Goal: Task Accomplishment & Management: Use online tool/utility

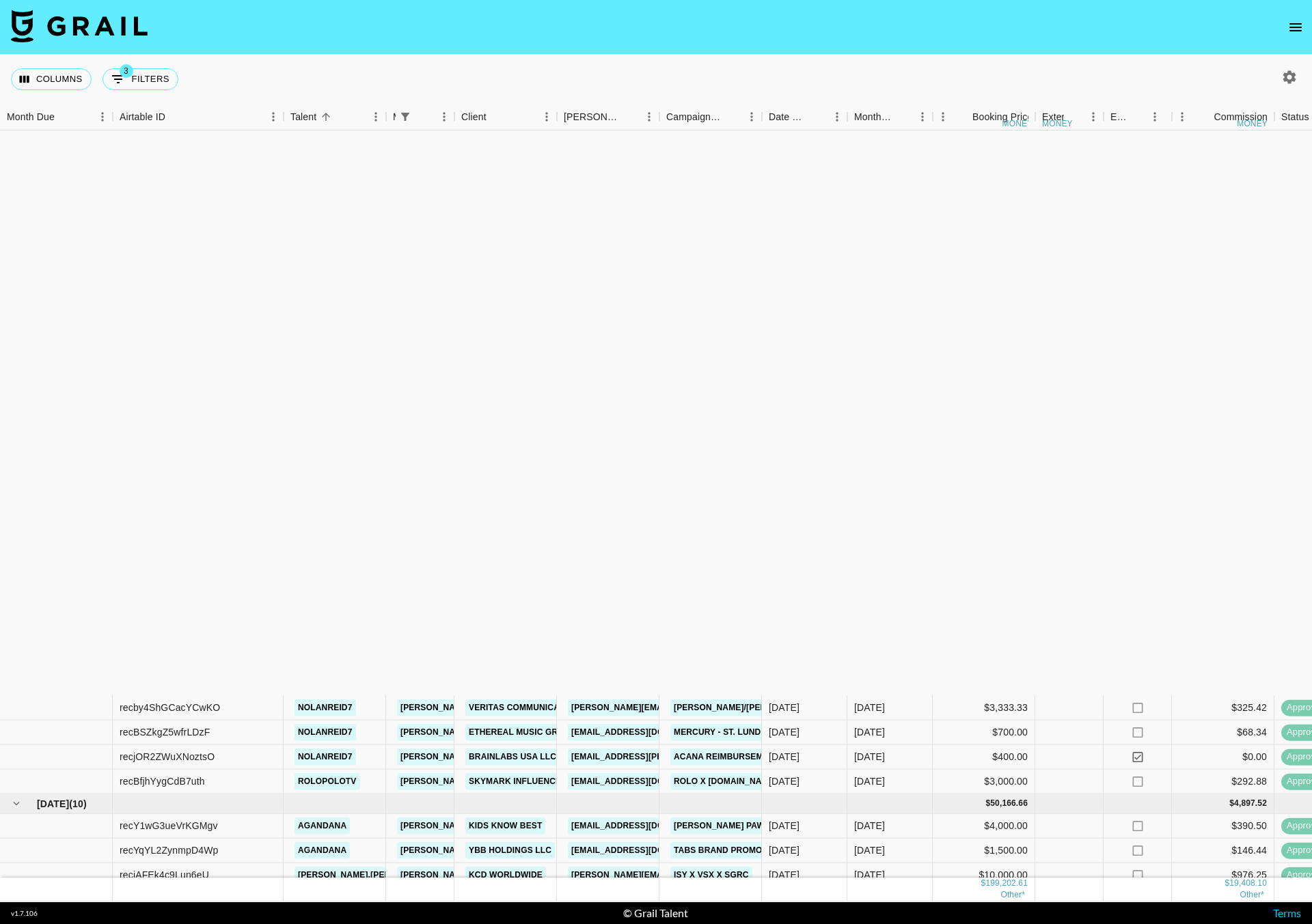
scroll to position [632, 0]
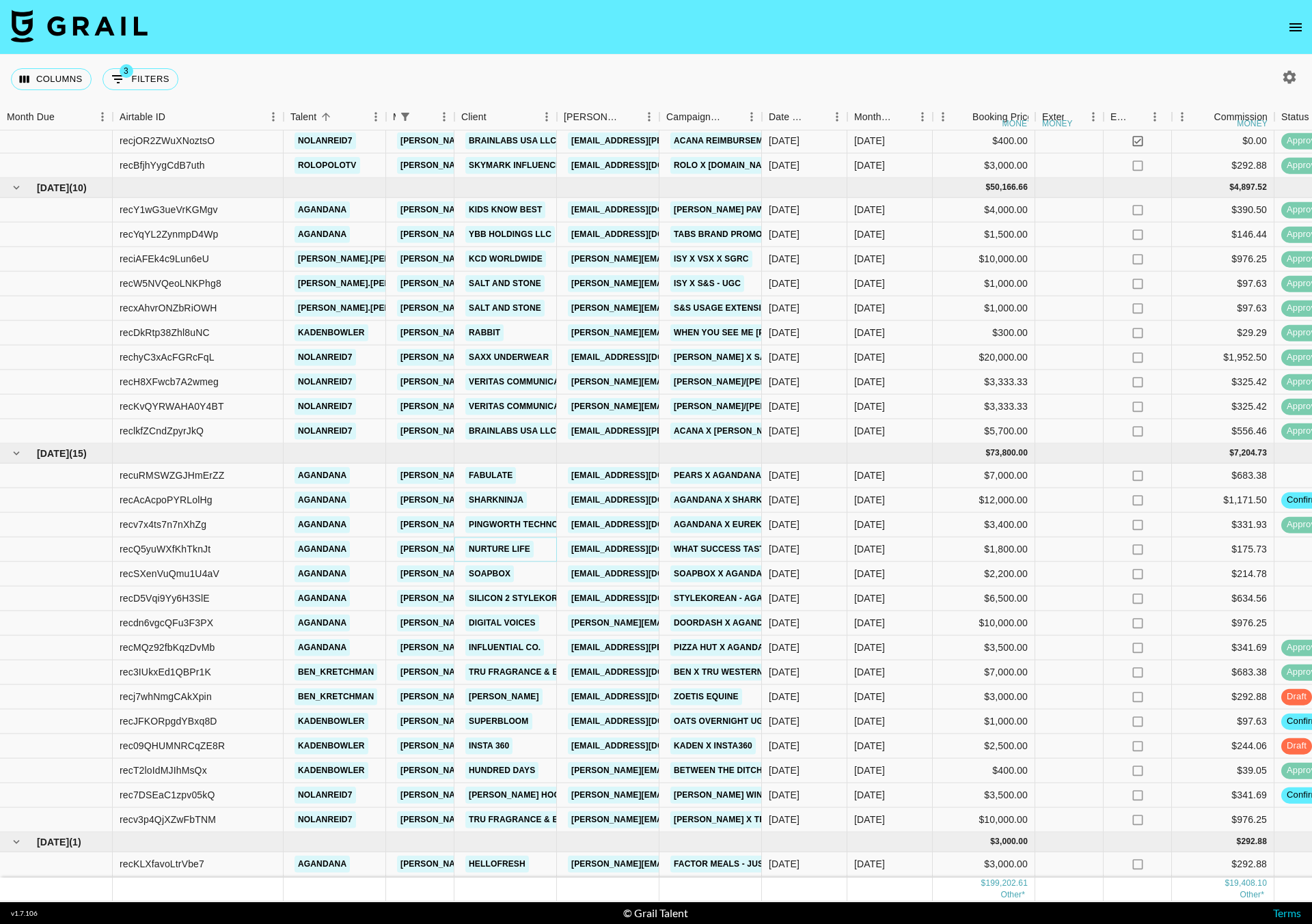
click at [524, 541] on link "Nurture Life" at bounding box center [499, 550] width 69 height 17
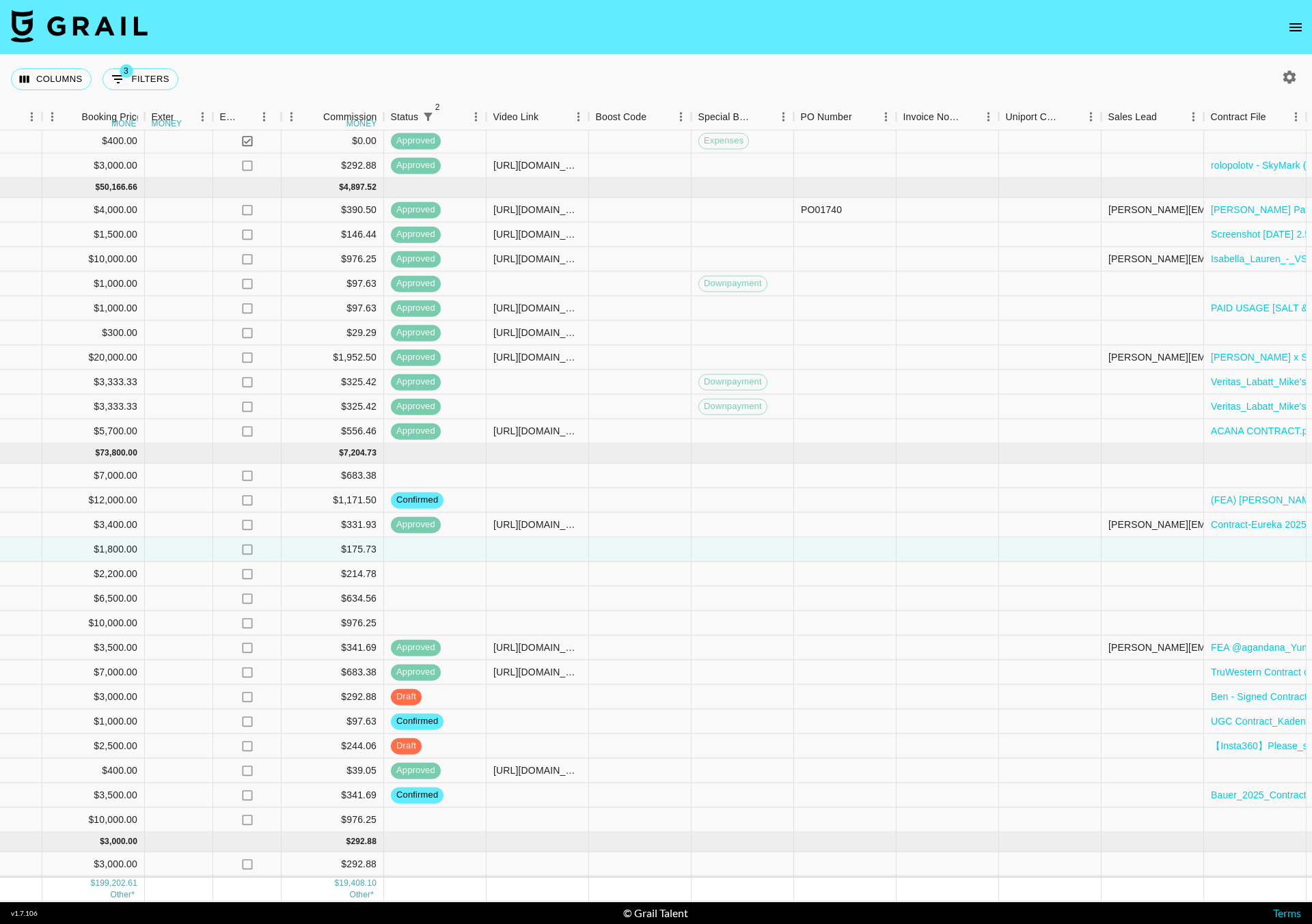
scroll to position [631, 1263]
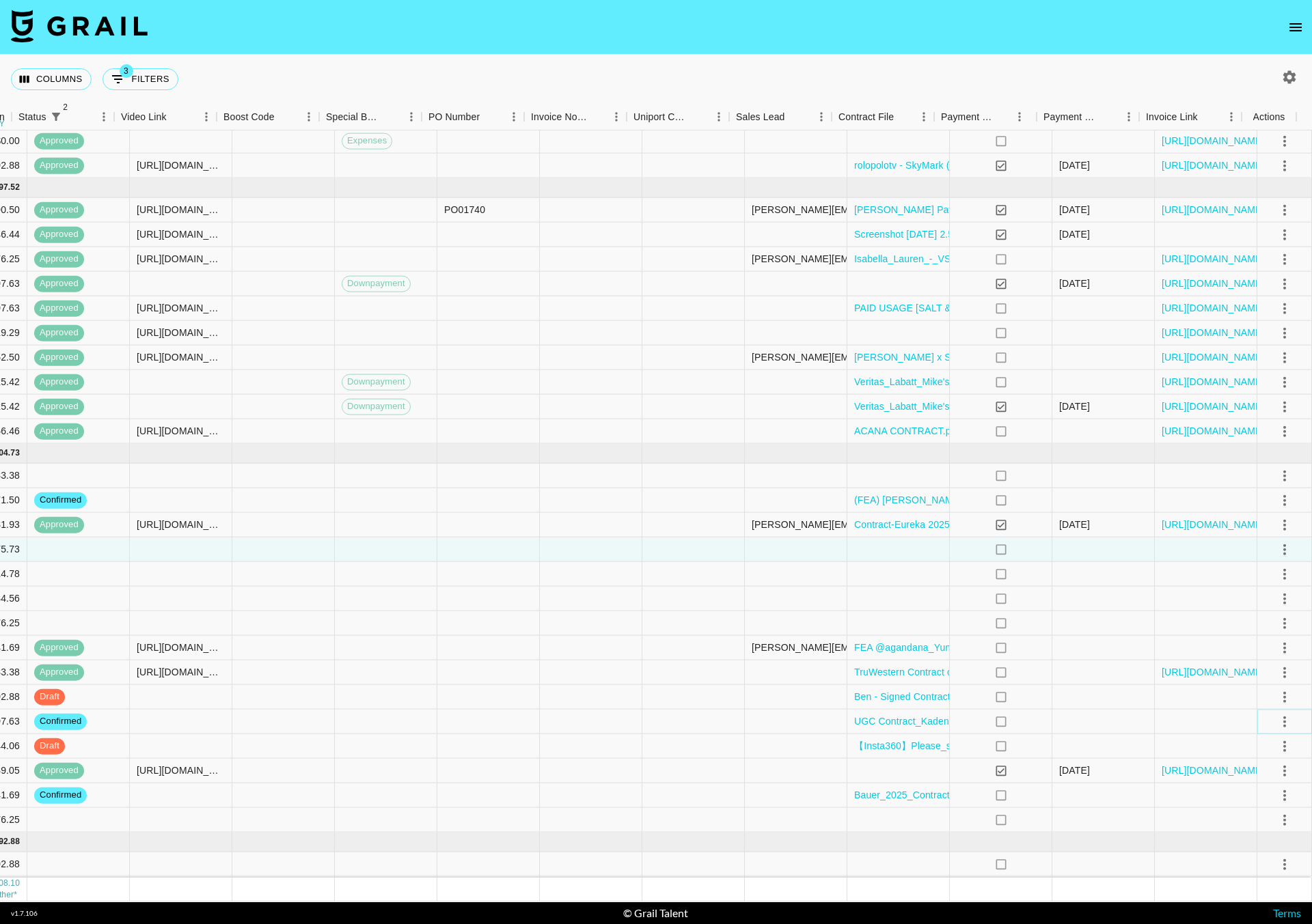
click at [1276, 714] on icon "select merge strategy" at bounding box center [1284, 721] width 16 height 16
click at [1257, 786] on li "Draft Created" at bounding box center [1267, 785] width 89 height 25
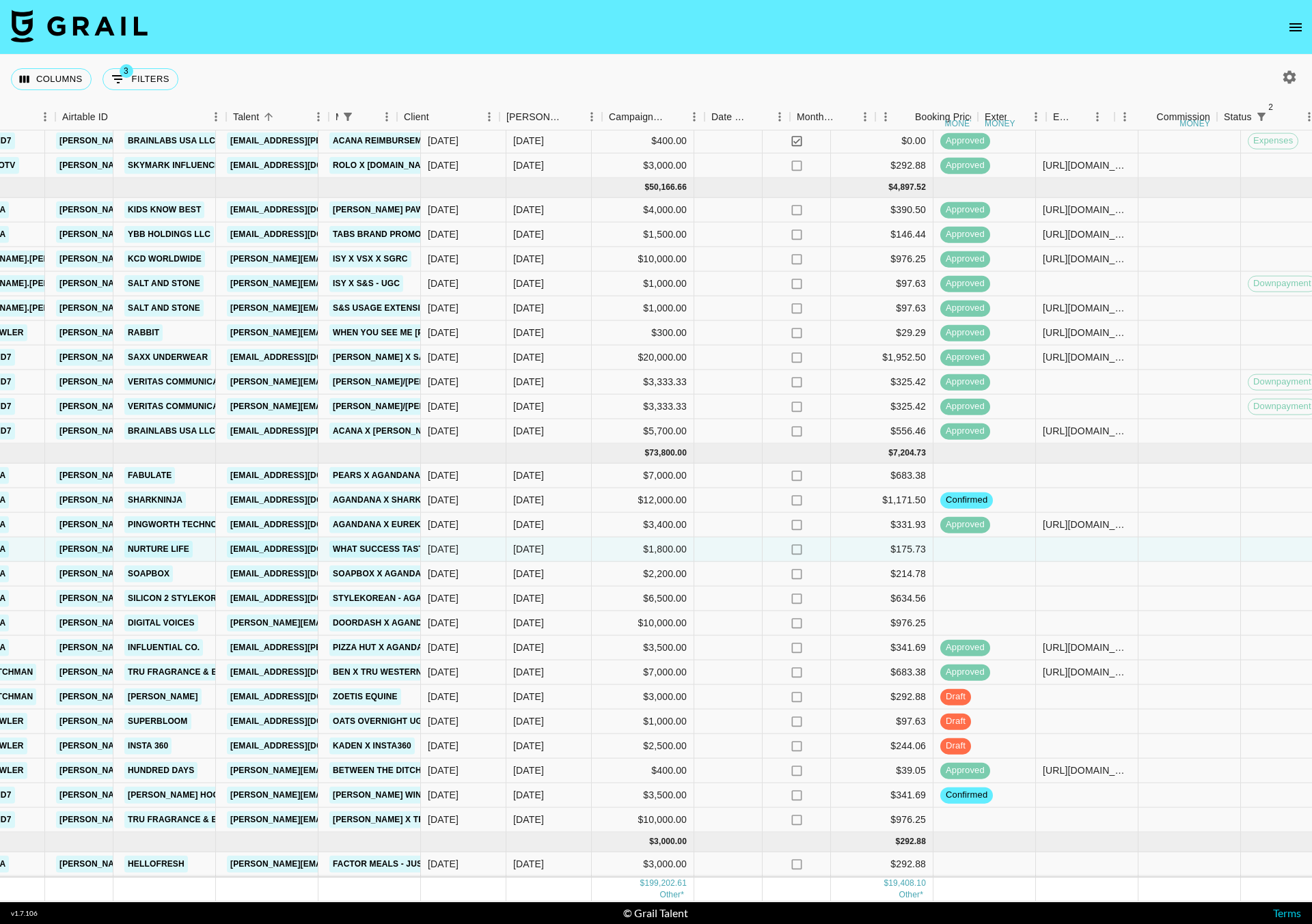
scroll to position [631, 0]
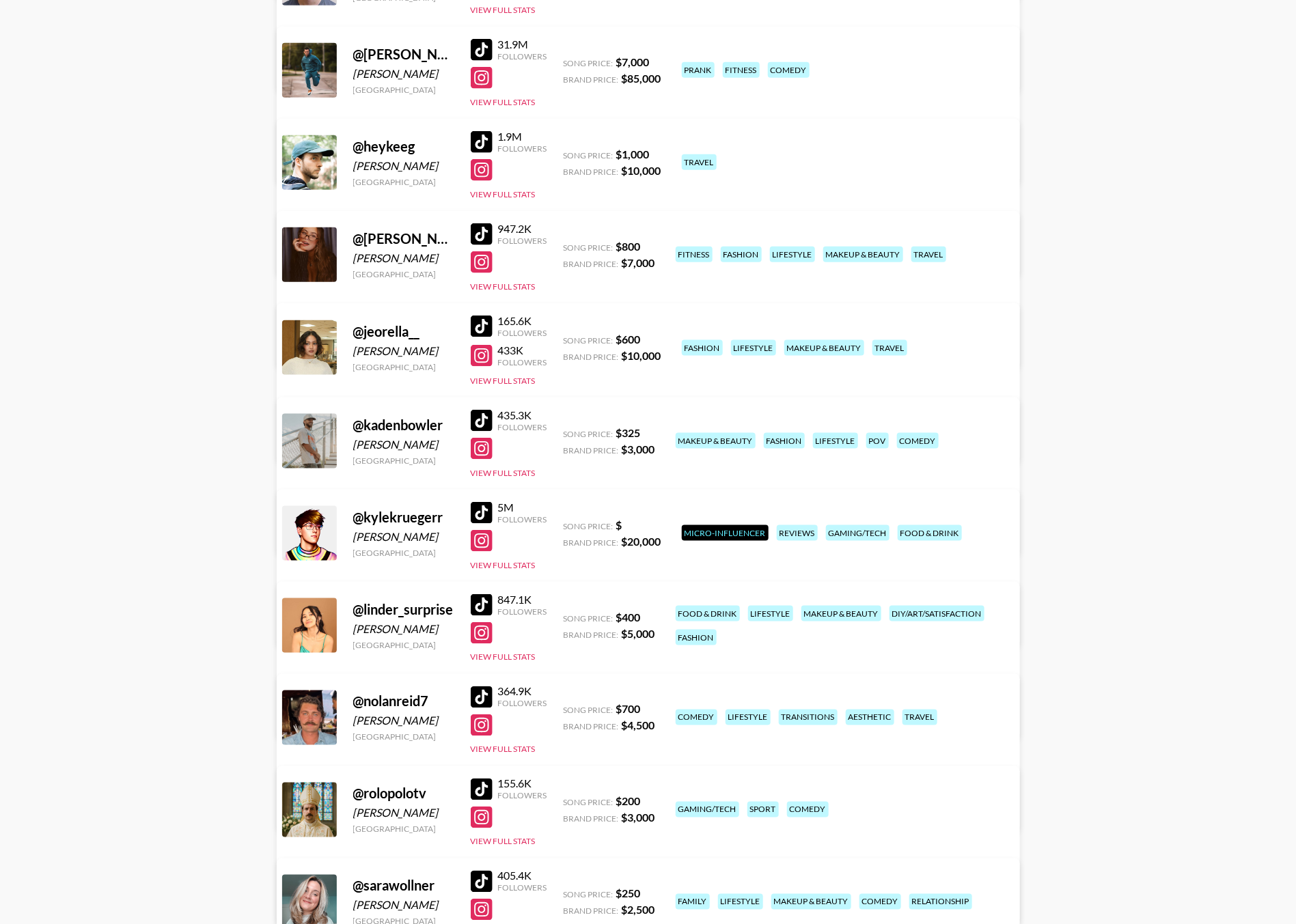
scroll to position [650, 0]
